Goal: Task Accomplishment & Management: Manage account settings

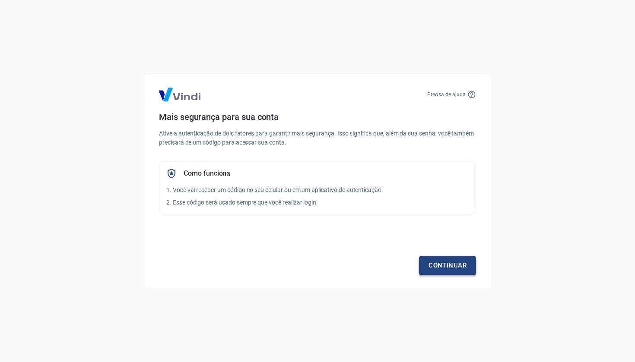
click at [453, 263] on link "Continuar" at bounding box center [447, 265] width 57 height 18
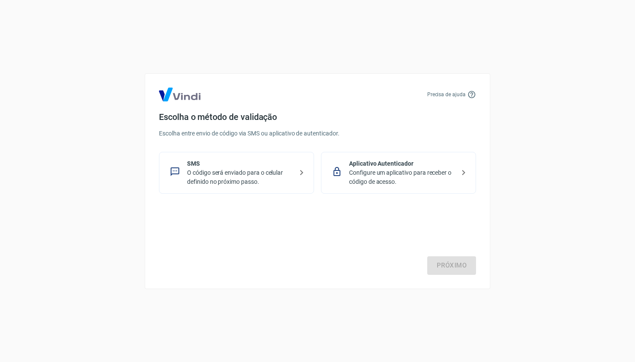
click at [405, 180] on p "Configure um aplicativo para receber o código de acesso." at bounding box center [402, 177] width 106 height 18
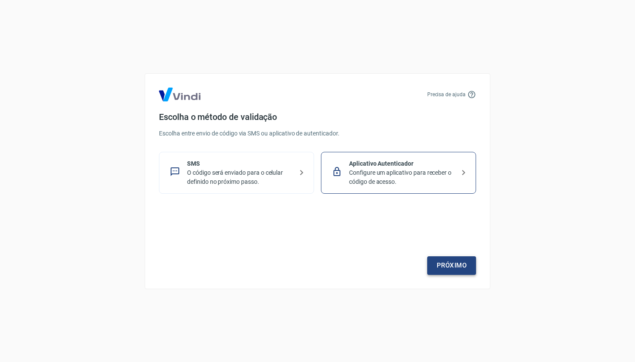
click at [437, 261] on link "Próximo" at bounding box center [451, 265] width 49 height 18
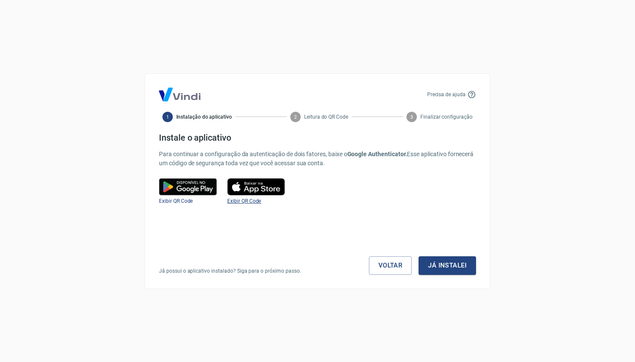
click at [247, 202] on span "Exibir QR Code" at bounding box center [244, 201] width 34 height 6
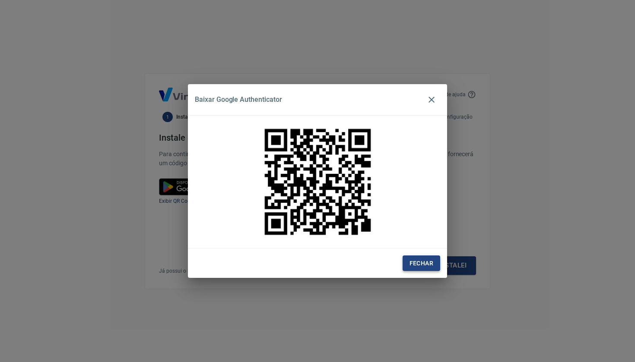
click at [433, 259] on button "Fechar" at bounding box center [421, 264] width 38 height 16
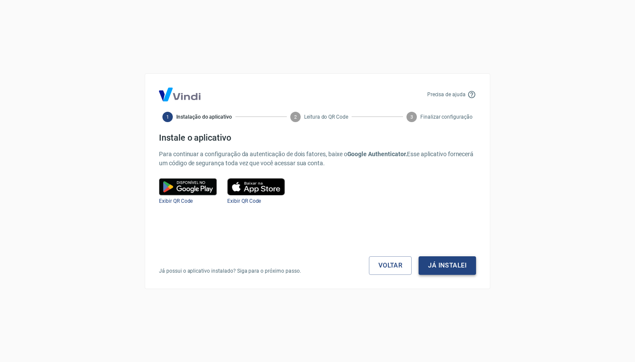
click at [454, 266] on button "Já instalei" at bounding box center [446, 265] width 57 height 18
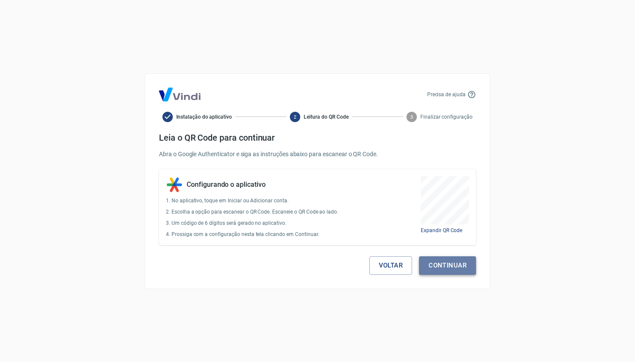
click at [451, 266] on button "Continuar" at bounding box center [447, 265] width 57 height 18
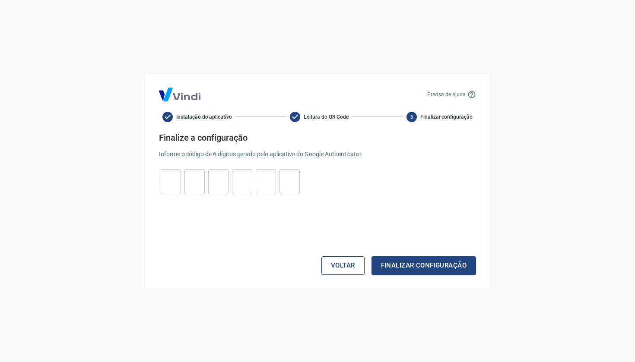
click at [340, 265] on button "Voltar" at bounding box center [342, 265] width 43 height 18
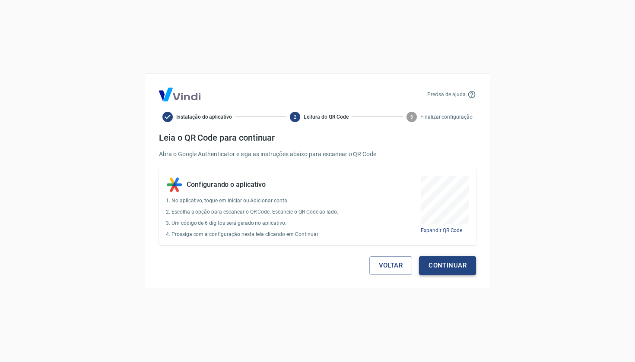
click at [470, 271] on button "Continuar" at bounding box center [447, 265] width 57 height 18
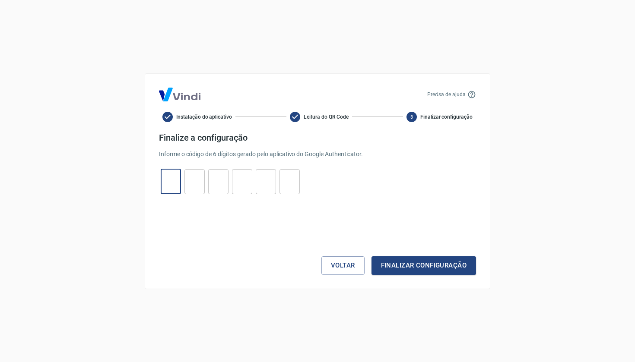
click at [169, 177] on input "tel" at bounding box center [171, 181] width 20 height 19
type input "2"
type input "8"
type input "1"
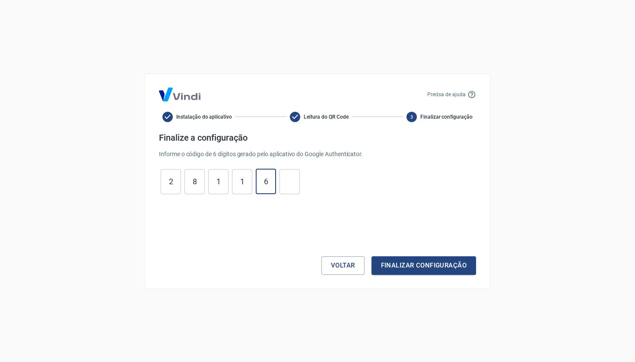
type input "6"
type input "7"
click at [415, 265] on button "Finalizar configuração" at bounding box center [423, 265] width 104 height 18
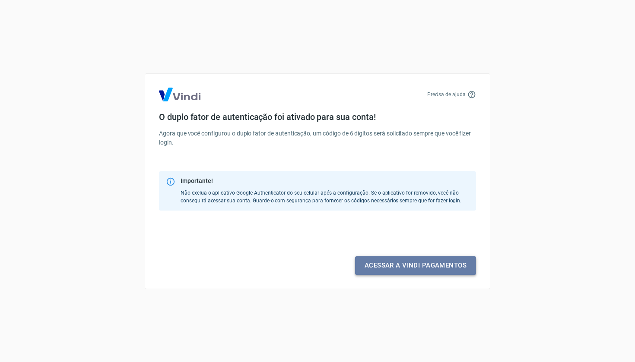
click at [415, 266] on link "Acessar a Vindi pagamentos" at bounding box center [415, 265] width 121 height 18
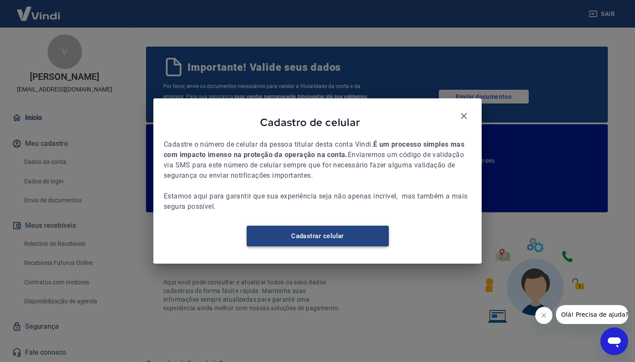
click at [328, 243] on link "Cadastrar celular" at bounding box center [317, 236] width 142 height 21
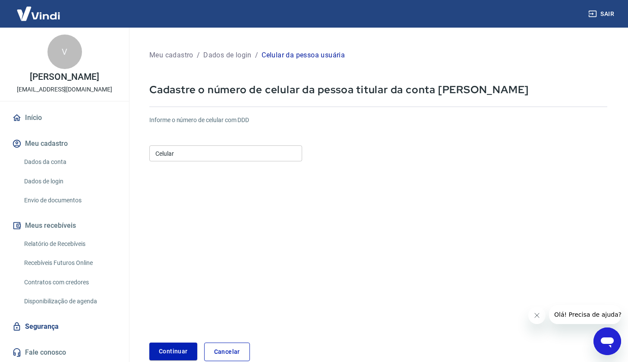
click at [206, 157] on input "Celular" at bounding box center [225, 153] width 153 height 16
type input "[PHONE_NUMBER]"
click at [167, 350] on button "Continuar" at bounding box center [173, 352] width 48 height 18
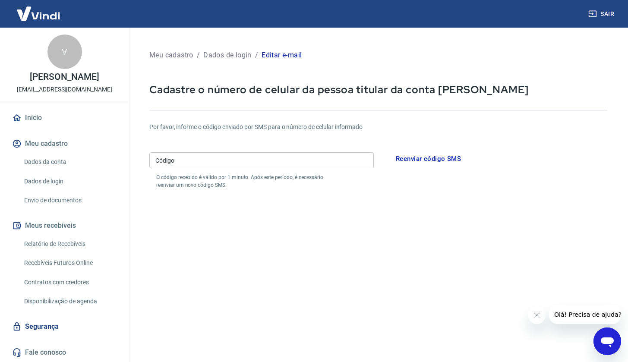
click at [230, 163] on input "Código" at bounding box center [261, 160] width 224 height 16
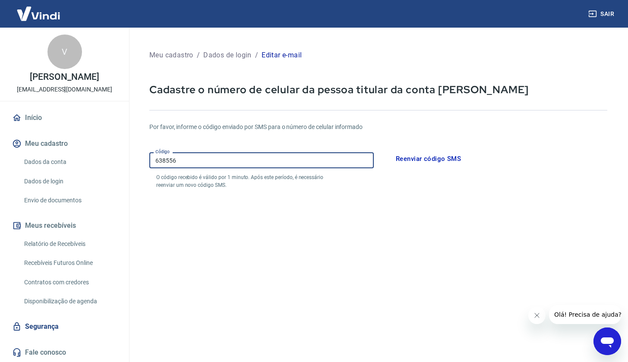
scroll to position [79, 0]
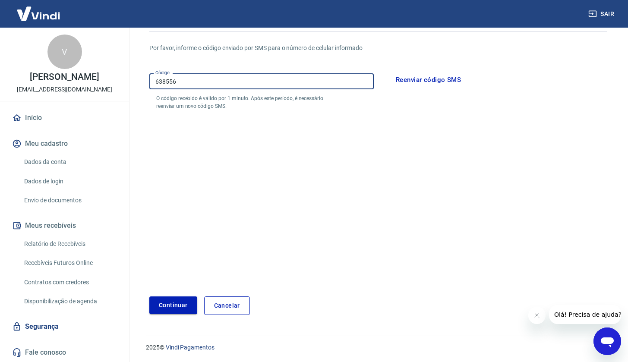
type input "638556"
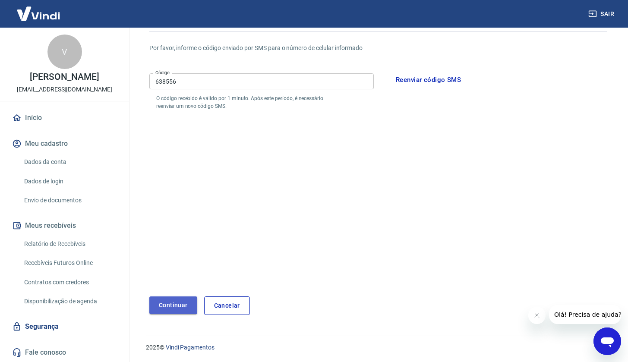
click at [180, 303] on button "Continuar" at bounding box center [173, 306] width 48 height 18
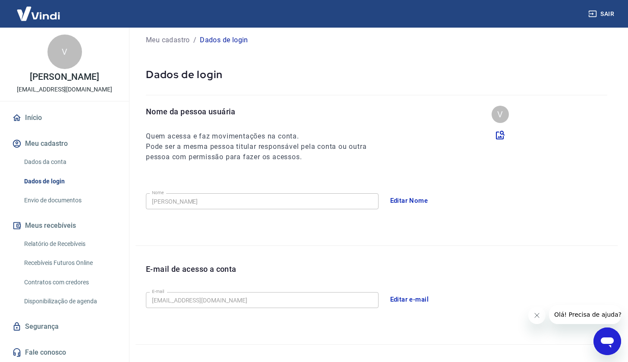
scroll to position [190, 0]
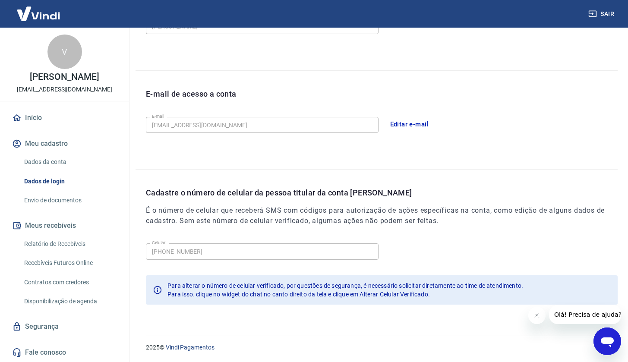
click at [535, 316] on icon "Fechar mensagem da empresa" at bounding box center [537, 315] width 7 height 7
click at [65, 200] on link "Envio de documentos" at bounding box center [70, 201] width 98 height 18
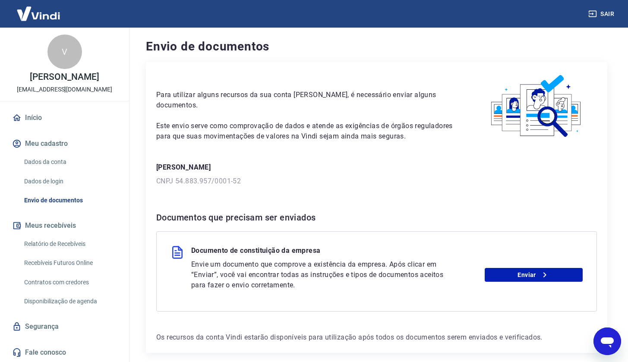
scroll to position [37, 0]
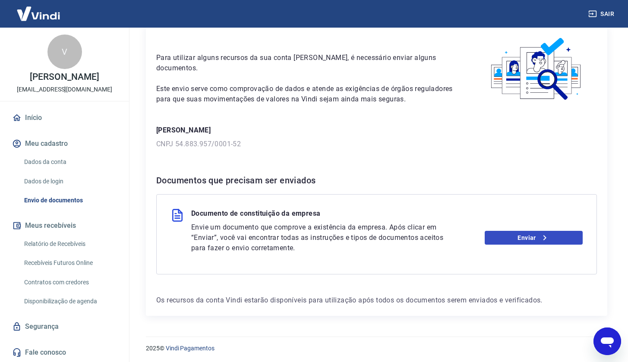
click at [509, 239] on link "Enviar" at bounding box center [534, 238] width 98 height 14
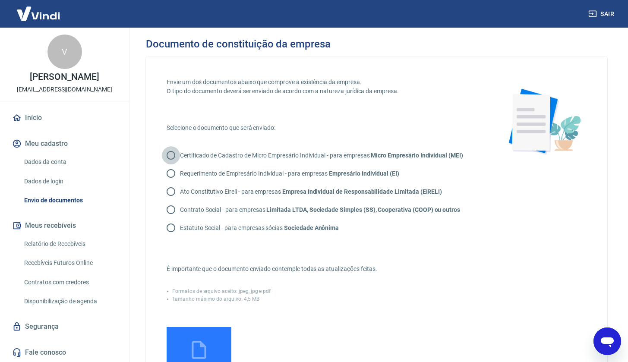
click at [170, 153] on input "Certificado de Cadastro de Micro Empresário Individual - para empresas Micro Em…" at bounding box center [171, 155] width 18 height 18
radio input "true"
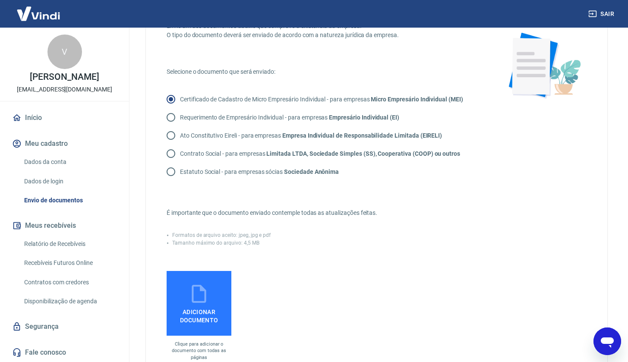
scroll to position [221, 0]
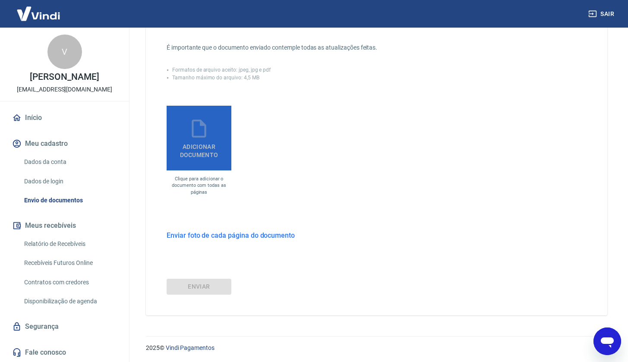
click at [204, 159] on label "Adicionar documento" at bounding box center [199, 138] width 65 height 65
click at [0, 0] on input "Adicionar documento" at bounding box center [0, 0] width 0 height 0
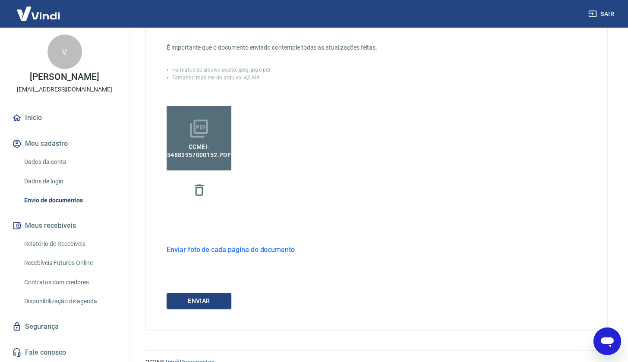
click at [209, 145] on span "CCMEI-54883957000152.pdf" at bounding box center [199, 148] width 71 height 19
click at [0, 0] on input "CCMEI-54883957000152.pdf" at bounding box center [0, 0] width 0 height 0
click at [215, 249] on h6 "Enviar foto de cada página do documento" at bounding box center [231, 249] width 128 height 11
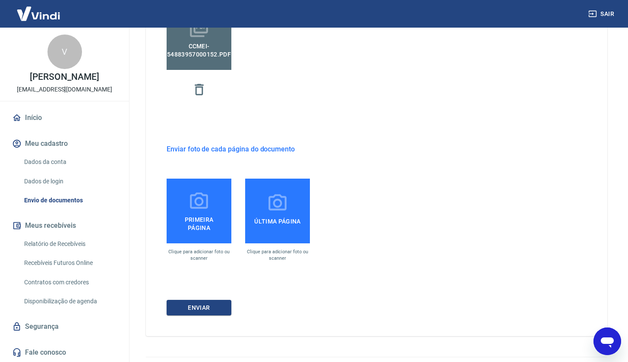
scroll to position [147, 0]
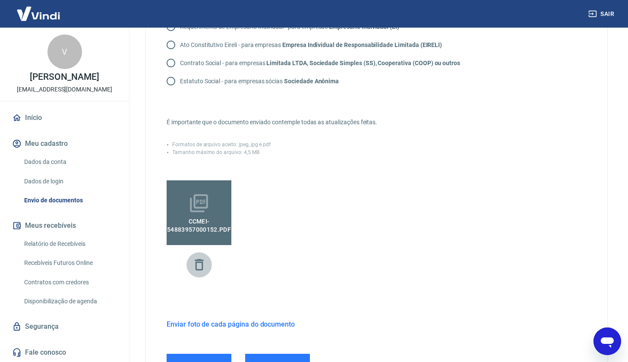
click at [199, 261] on icon "button" at bounding box center [199, 264] width 15 height 15
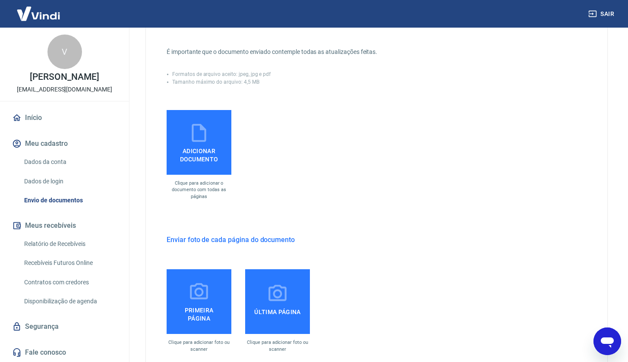
scroll to position [219, 0]
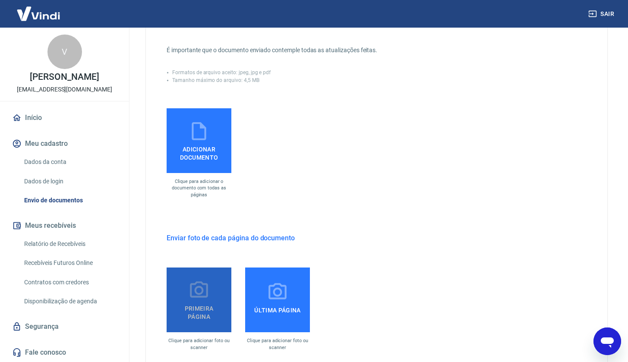
click at [201, 294] on icon at bounding box center [199, 289] width 18 height 16
click at [0, 0] on input "Primeira página" at bounding box center [0, 0] width 0 height 0
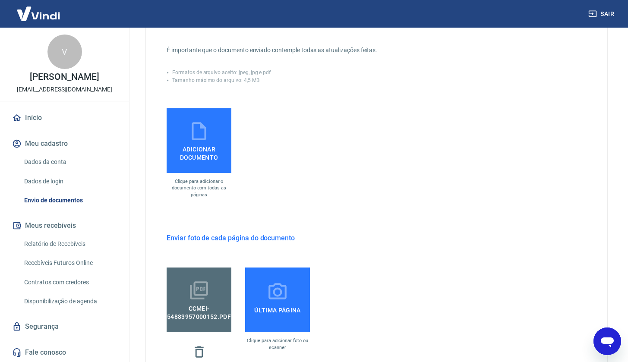
click at [273, 302] on icon at bounding box center [278, 292] width 22 height 22
click at [0, 0] on input "Última página" at bounding box center [0, 0] width 0 height 0
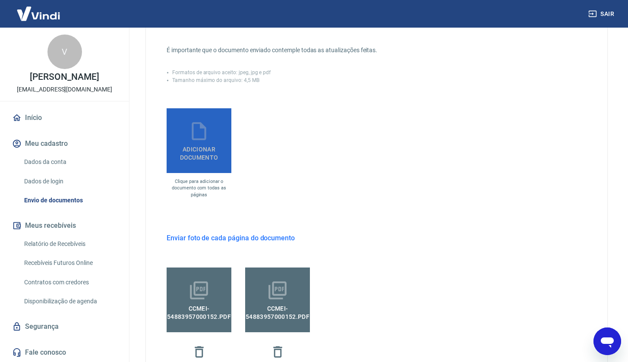
click at [194, 146] on span "Adicionar documento" at bounding box center [199, 151] width 58 height 19
click at [0, 0] on input "Adicionar documento" at bounding box center [0, 0] width 0 height 0
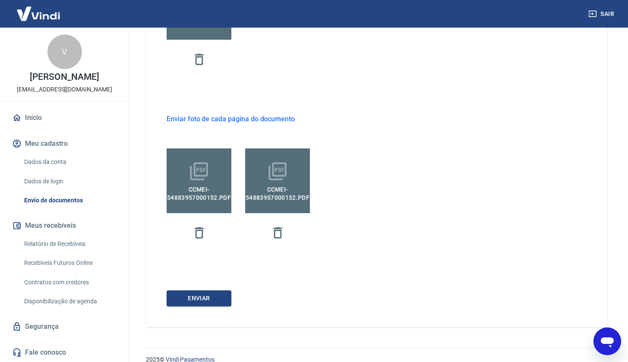
scroll to position [364, 0]
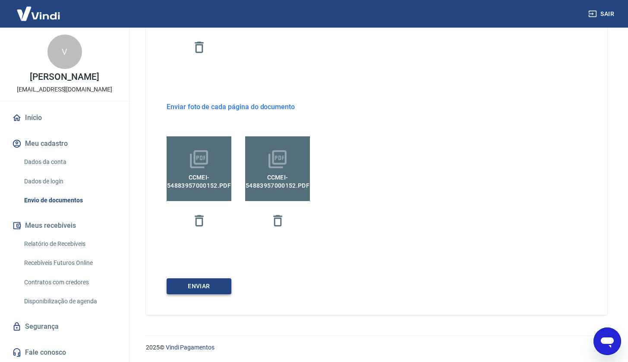
click at [197, 285] on button "ENVIAR" at bounding box center [199, 286] width 65 height 16
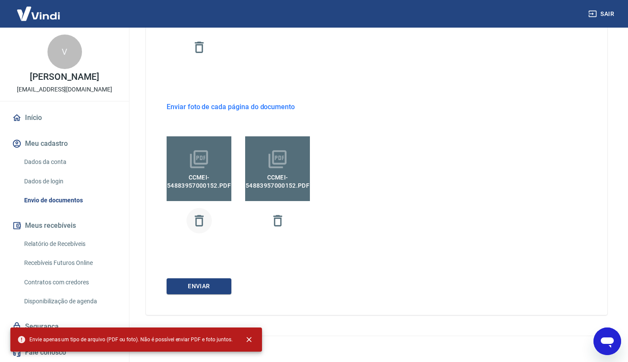
click at [198, 220] on icon "button" at bounding box center [199, 220] width 15 height 15
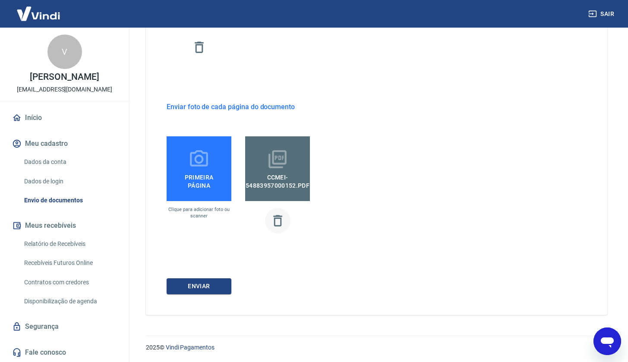
click at [278, 219] on icon "button" at bounding box center [277, 220] width 15 height 15
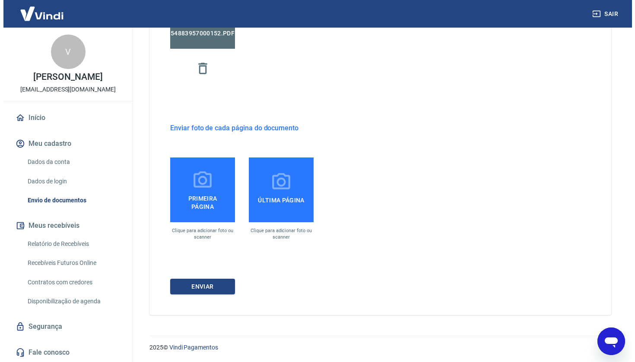
scroll to position [329, 0]
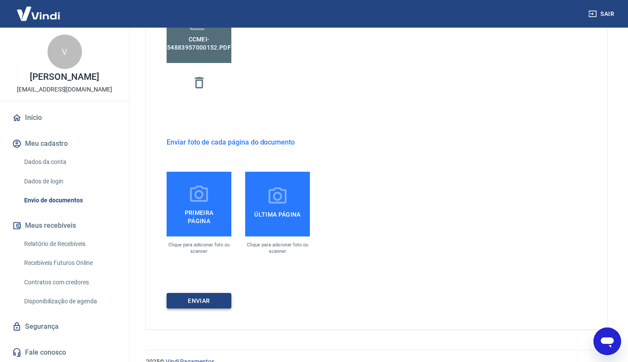
click at [208, 299] on button "ENVIAR" at bounding box center [199, 301] width 65 height 16
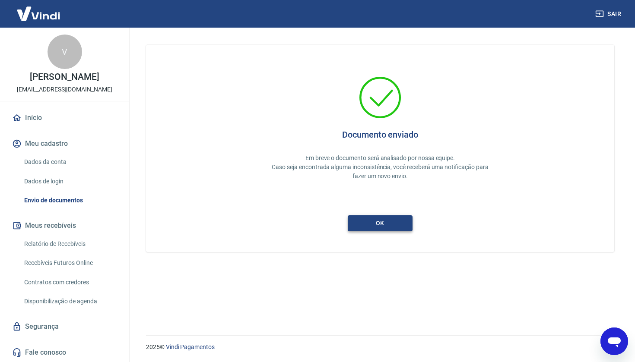
click at [383, 224] on button "ok" at bounding box center [379, 223] width 65 height 16
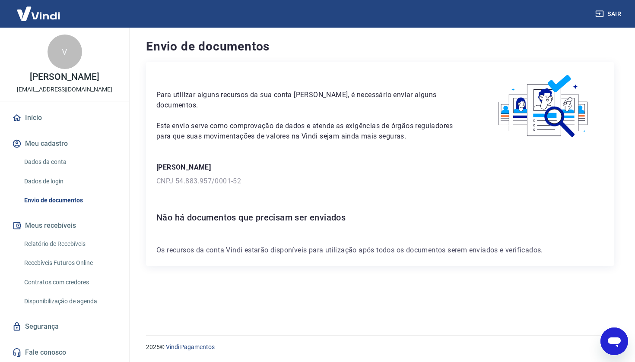
click at [57, 160] on link "Dados da conta" at bounding box center [70, 162] width 98 height 18
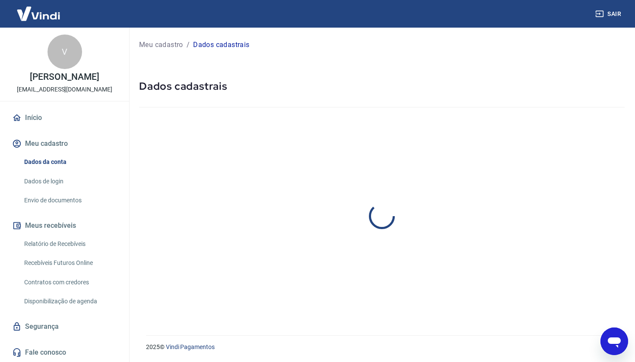
select select "PR"
select select "business"
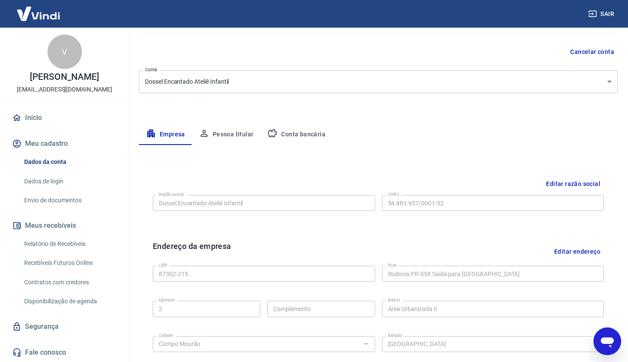
scroll to position [9, 0]
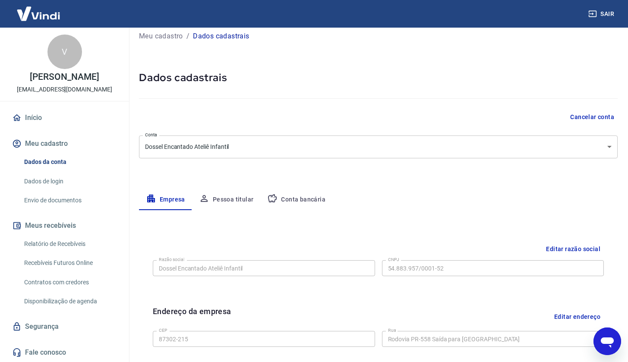
click at [223, 200] on button "Pessoa titular" at bounding box center [226, 199] width 69 height 21
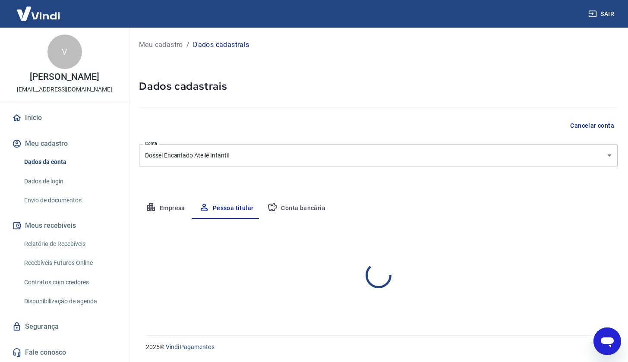
scroll to position [0, 0]
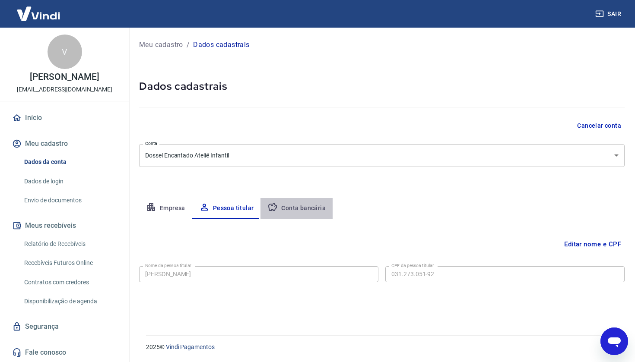
click at [303, 207] on button "Conta bancária" at bounding box center [296, 208] width 72 height 21
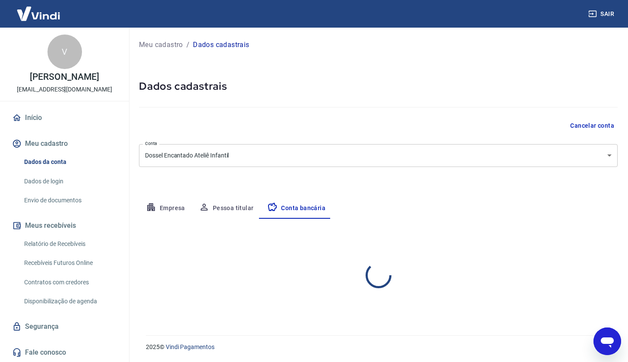
select select "1"
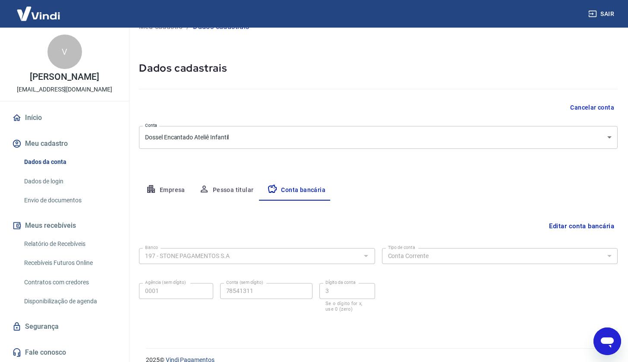
scroll to position [31, 0]
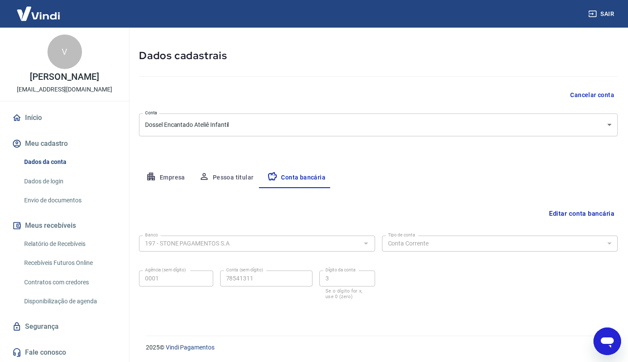
click at [166, 179] on button "Empresa" at bounding box center [165, 177] width 53 height 21
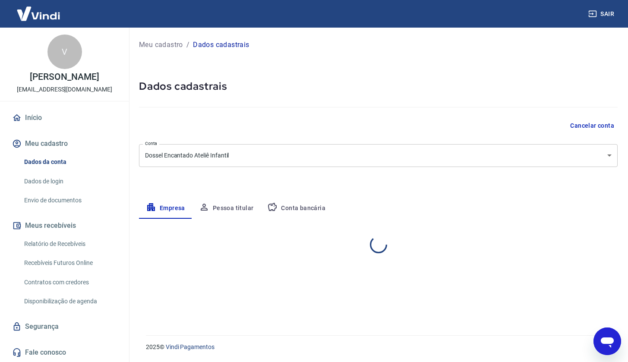
scroll to position [0, 0]
select select "PR"
select select "business"
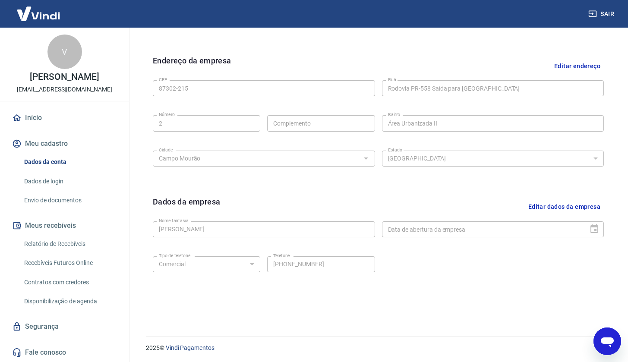
scroll to position [260, 0]
click at [50, 181] on link "Dados de login" at bounding box center [70, 182] width 98 height 18
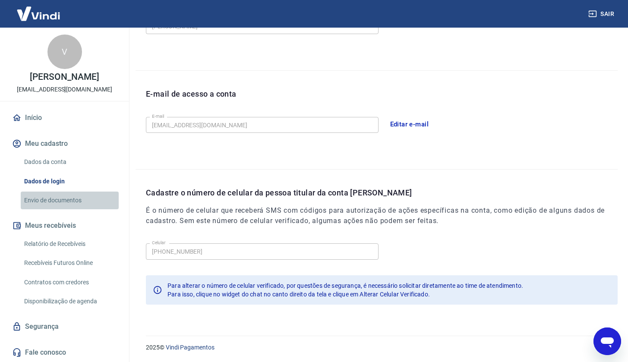
click at [56, 200] on link "Envio de documentos" at bounding box center [70, 201] width 98 height 18
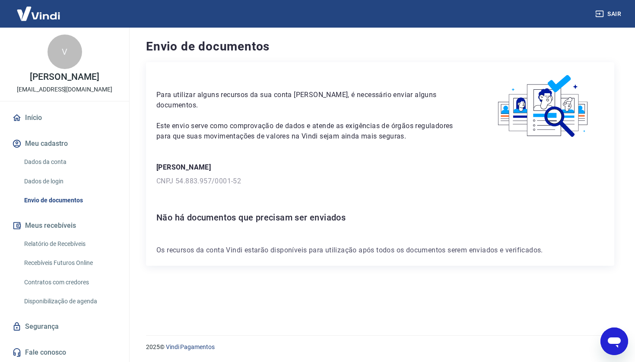
click at [33, 113] on link "Início" at bounding box center [64, 117] width 108 height 19
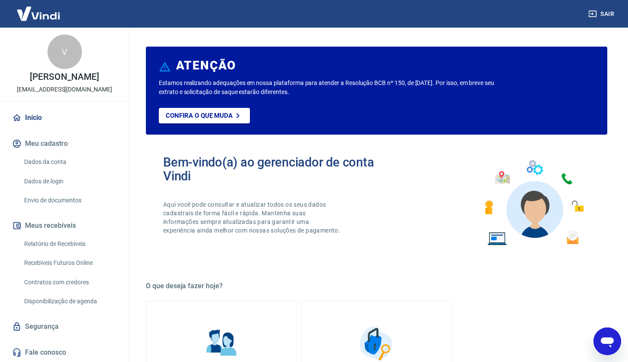
click at [70, 202] on link "Envio de documentos" at bounding box center [70, 201] width 98 height 18
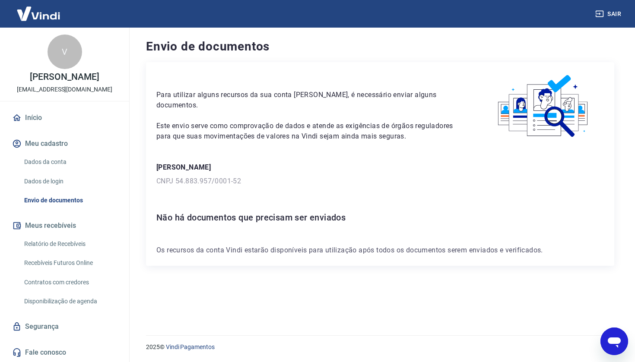
click at [33, 115] on link "Início" at bounding box center [64, 117] width 108 height 19
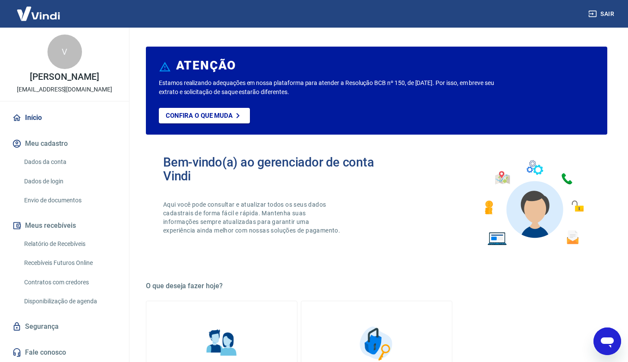
click at [54, 162] on link "Dados da conta" at bounding box center [70, 162] width 98 height 18
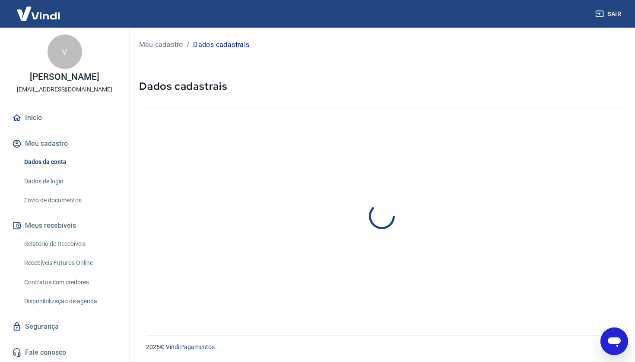
select select "PR"
select select "business"
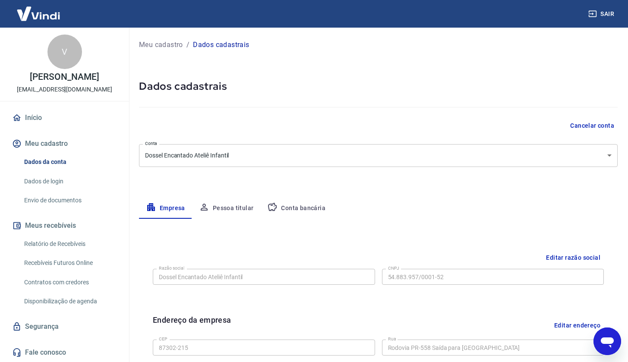
click at [60, 142] on button "Meu cadastro" at bounding box center [64, 143] width 108 height 19
click at [65, 200] on link "Envio de documentos" at bounding box center [70, 201] width 98 height 18
